Goal: Information Seeking & Learning: Find specific page/section

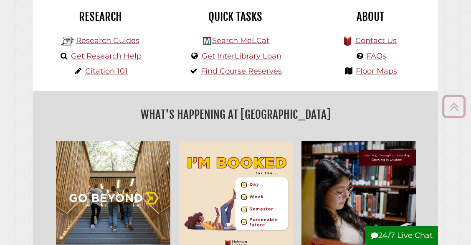
scroll to position [207, 0]
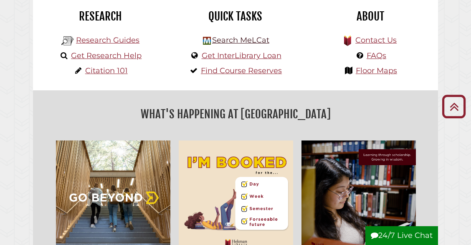
click at [241, 41] on link "Search MeLCat" at bounding box center [240, 39] width 57 height 9
click at [238, 54] on link "Get InterLibrary Loan" at bounding box center [242, 55] width 80 height 9
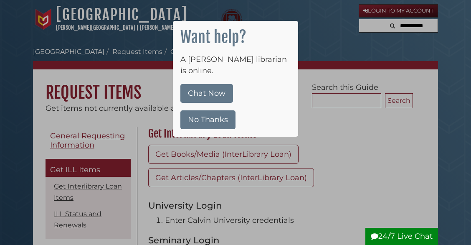
click at [210, 110] on button "No Thanks" at bounding box center [207, 119] width 55 height 19
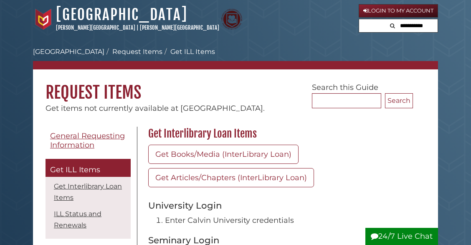
click at [73, 3] on nav "Hekman Library Calvin University | Calvin Theological Seminary Hekman Library l…" at bounding box center [235, 19] width 405 height 38
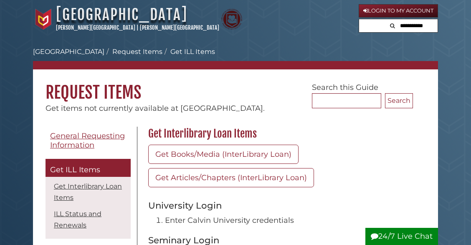
click at [81, 18] on link "[GEOGRAPHIC_DATA]" at bounding box center [122, 14] width 132 height 18
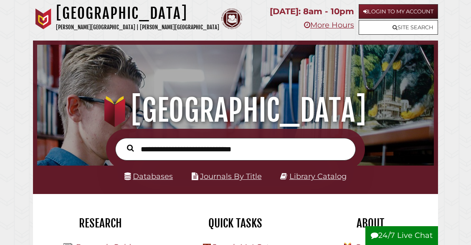
scroll to position [131, 393]
click at [225, 146] on input "text" at bounding box center [235, 149] width 241 height 23
type input "**********"
click at [130, 147] on button "Search" at bounding box center [130, 148] width 15 height 11
